Goal: Information Seeking & Learning: Learn about a topic

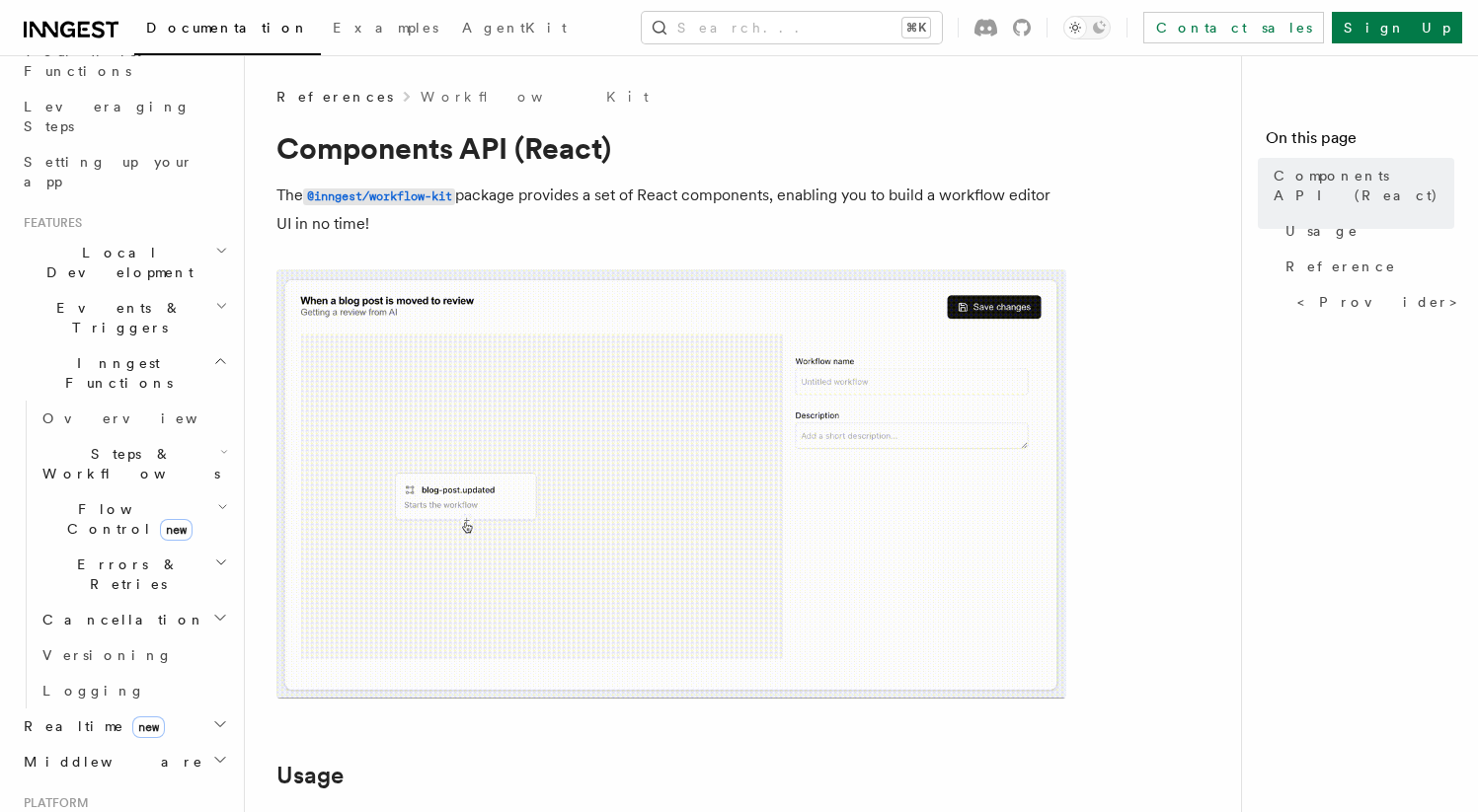
click at [80, 25] on icon at bounding box center [71, 30] width 95 height 24
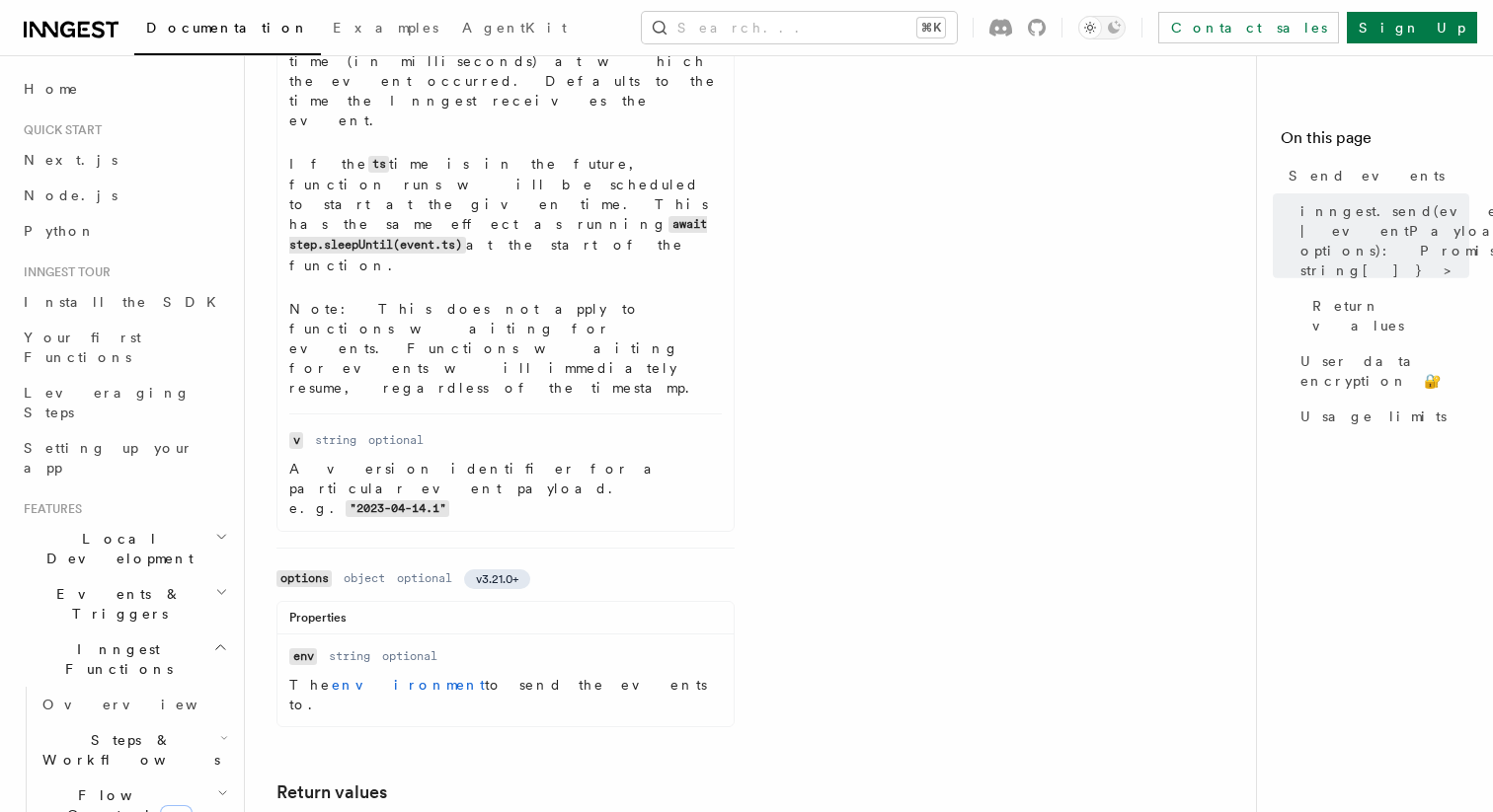
scroll to position [1841, 0]
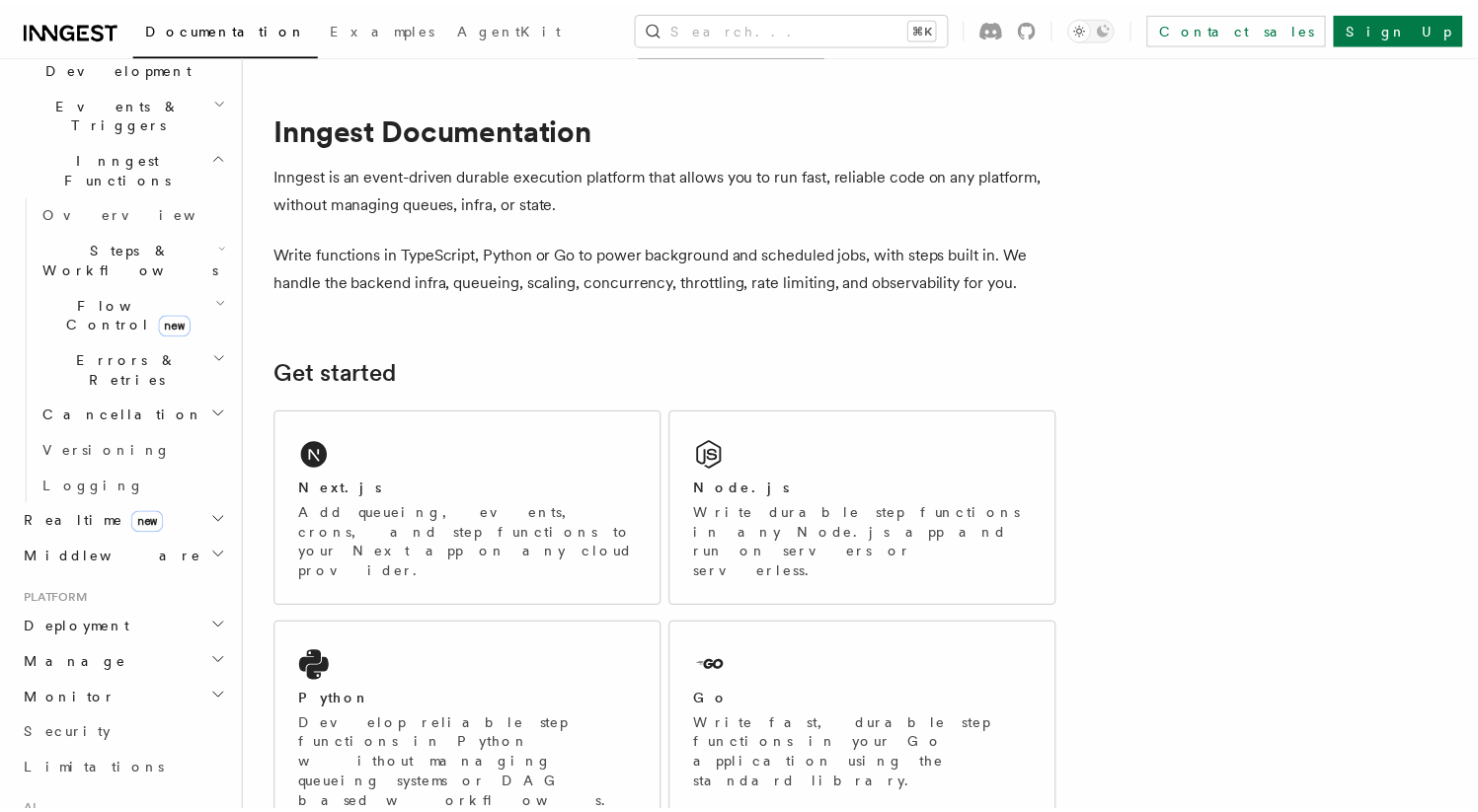
scroll to position [425, 0]
